Goal: Navigation & Orientation: Find specific page/section

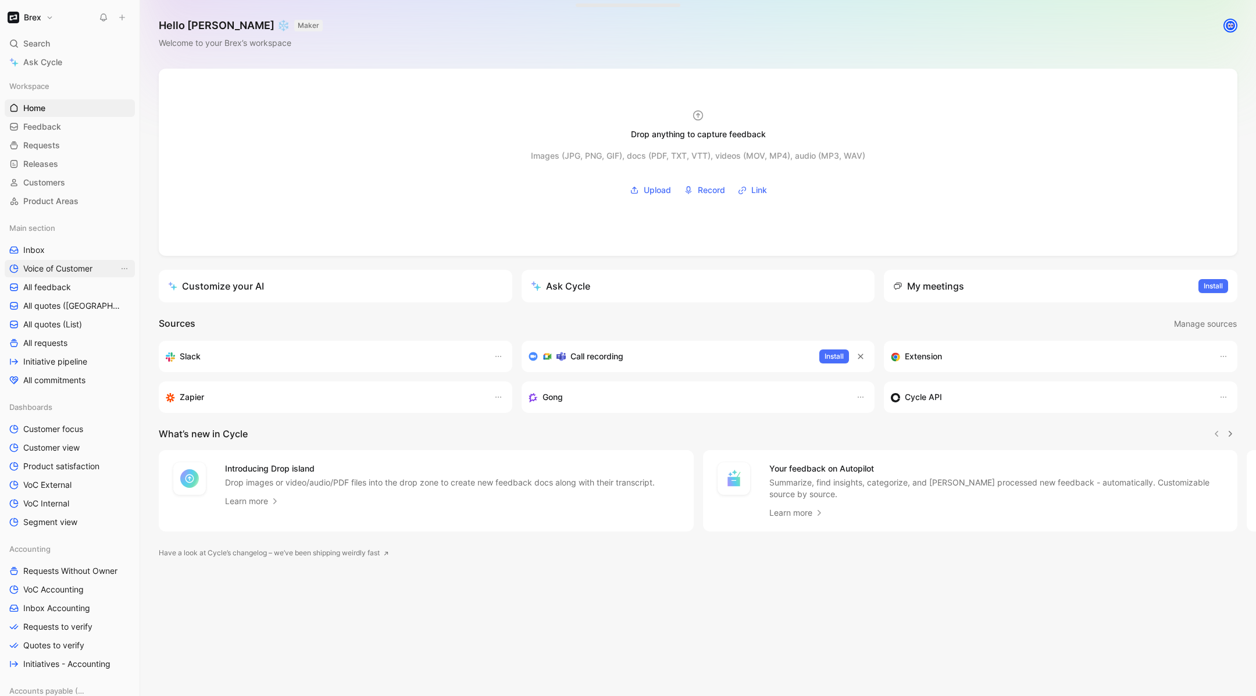
click at [72, 275] on link "Voice of Customer" at bounding box center [70, 268] width 130 height 17
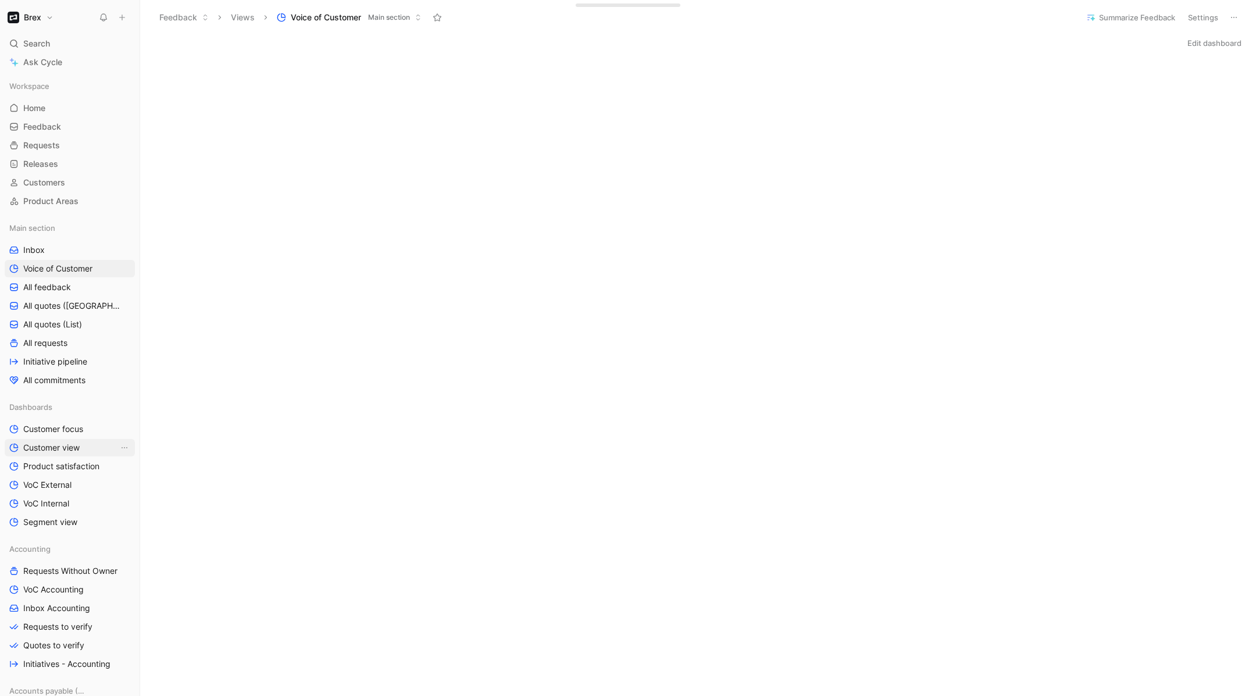
click at [70, 451] on span "Customer view" at bounding box center [51, 448] width 56 height 12
click at [34, 180] on span "Customers" at bounding box center [44, 183] width 42 height 12
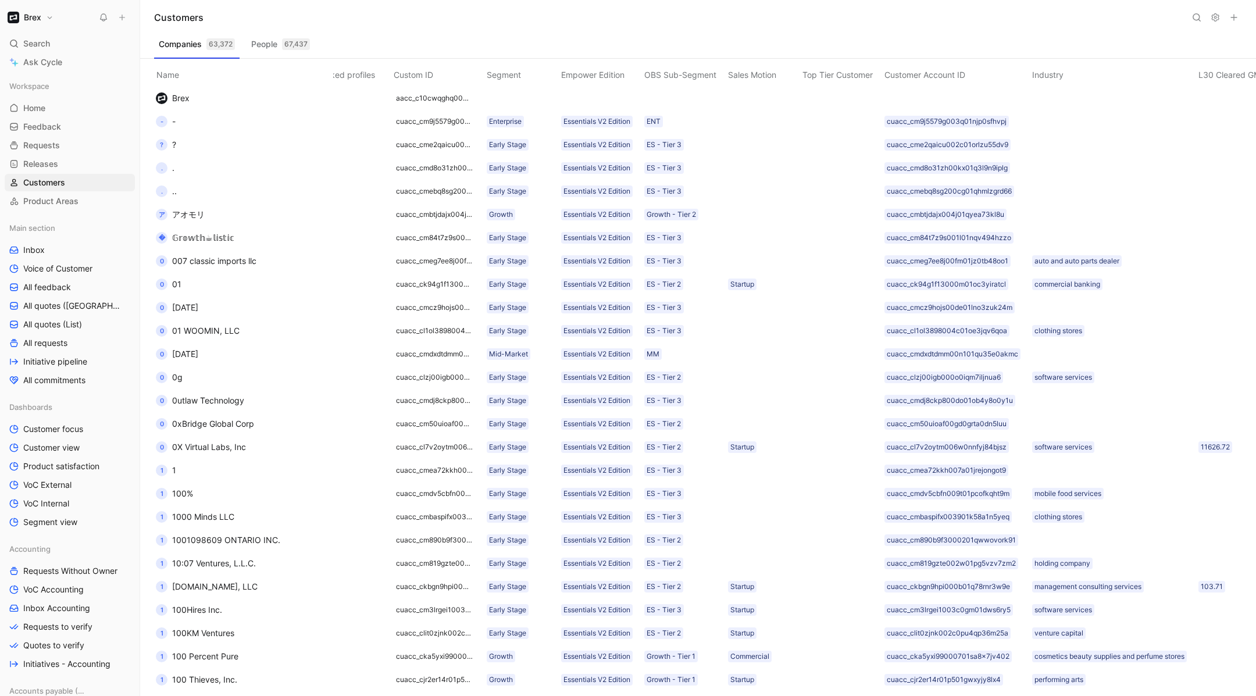
scroll to position [0, 604]
click at [50, 451] on span "Customer view" at bounding box center [51, 448] width 56 height 12
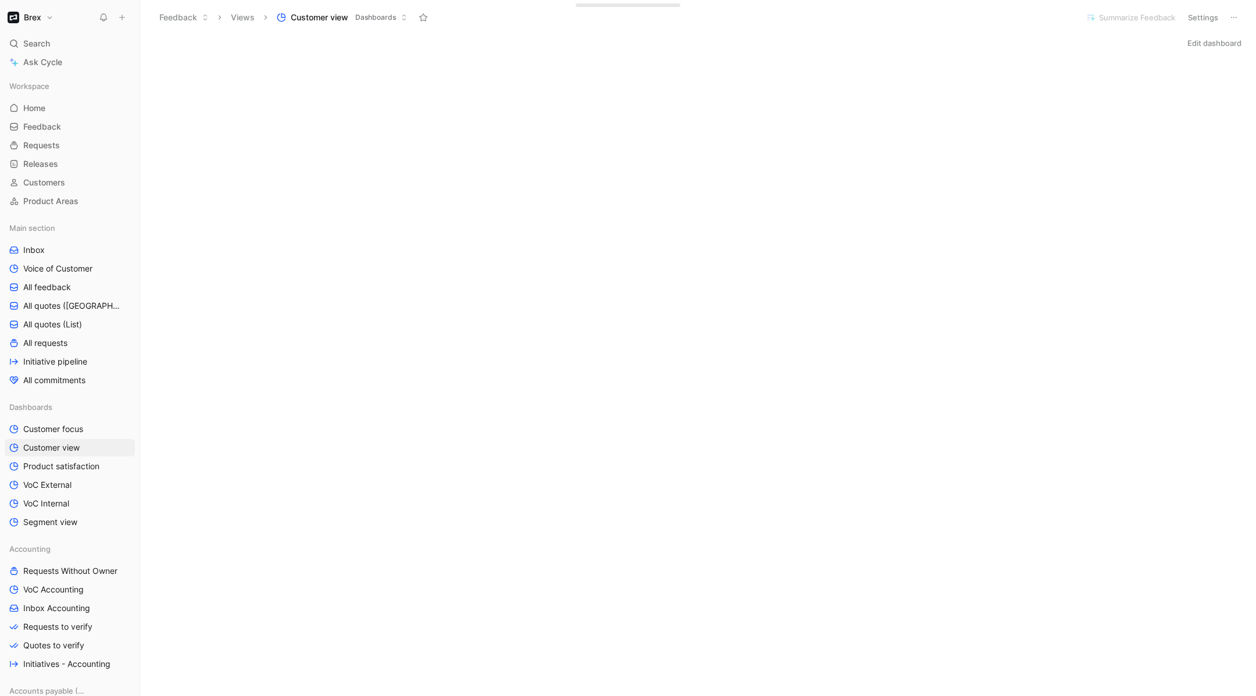
click at [1229, 41] on button "Edit dashboard" at bounding box center [1214, 43] width 65 height 16
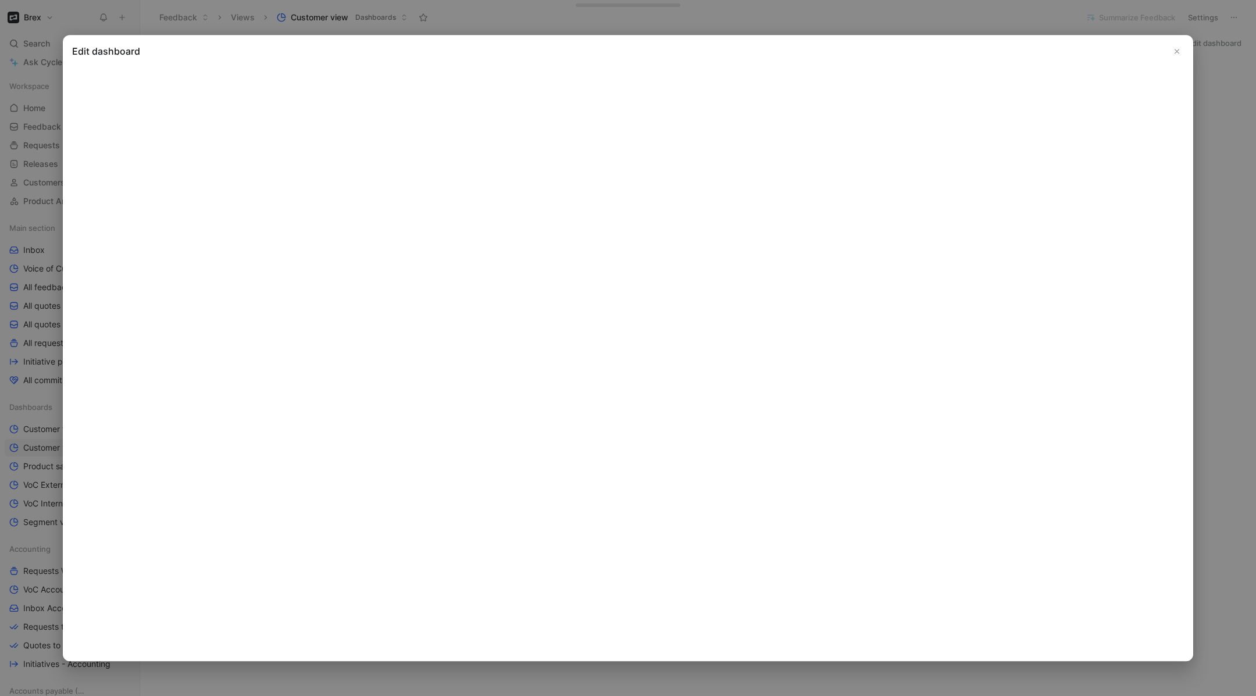
click at [1180, 50] on icon "Close" at bounding box center [1177, 51] width 8 height 8
